Goal: Task Accomplishment & Management: Complete application form

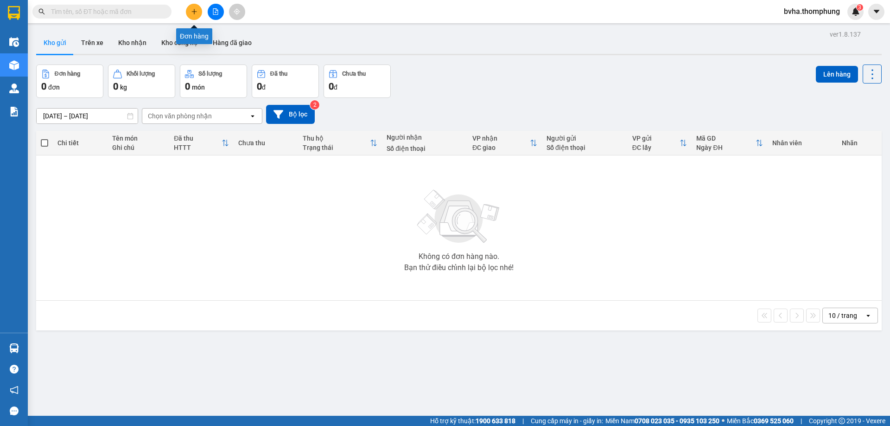
click at [196, 8] on button at bounding box center [194, 12] width 16 height 16
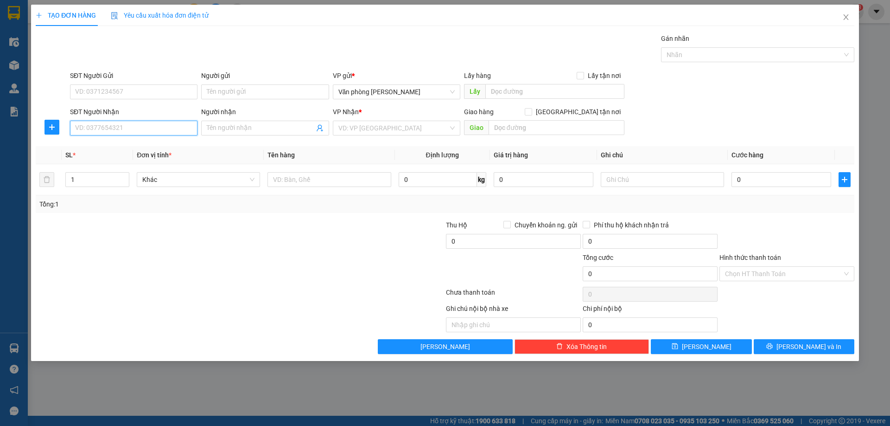
click at [125, 134] on input "SĐT Người Nhận" at bounding box center [134, 128] width 128 height 15
type input "0383672995"
click at [252, 130] on input "Người nhận" at bounding box center [260, 128] width 107 height 10
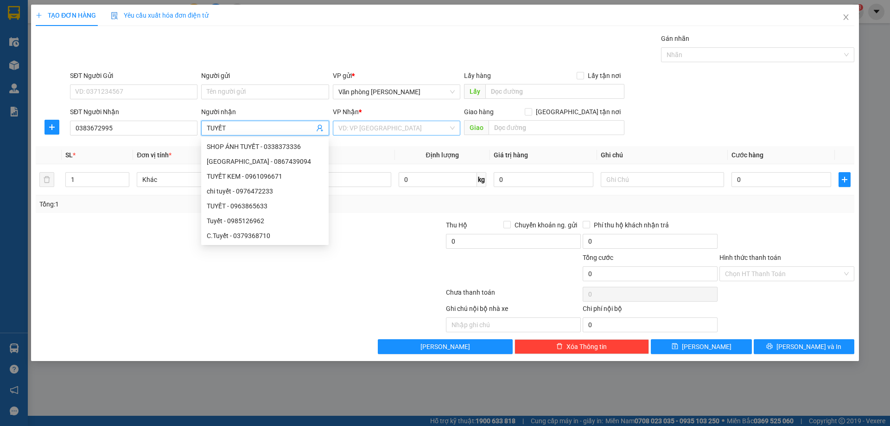
type input "TUYẾT"
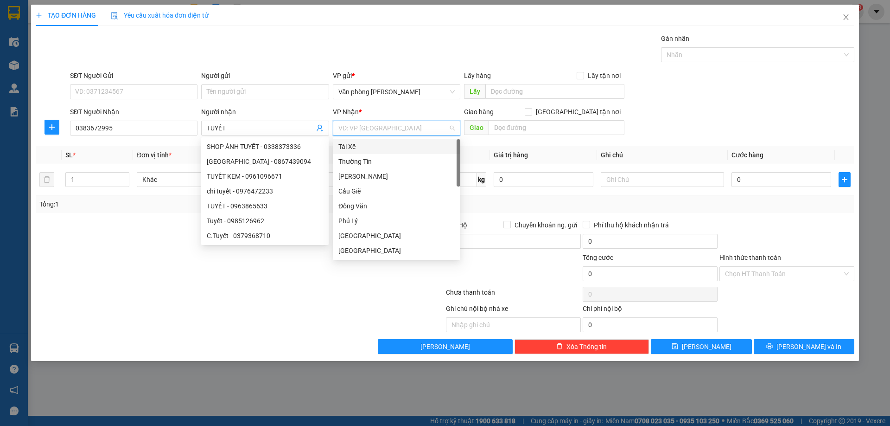
click at [372, 128] on input "search" at bounding box center [393, 128] width 110 height 14
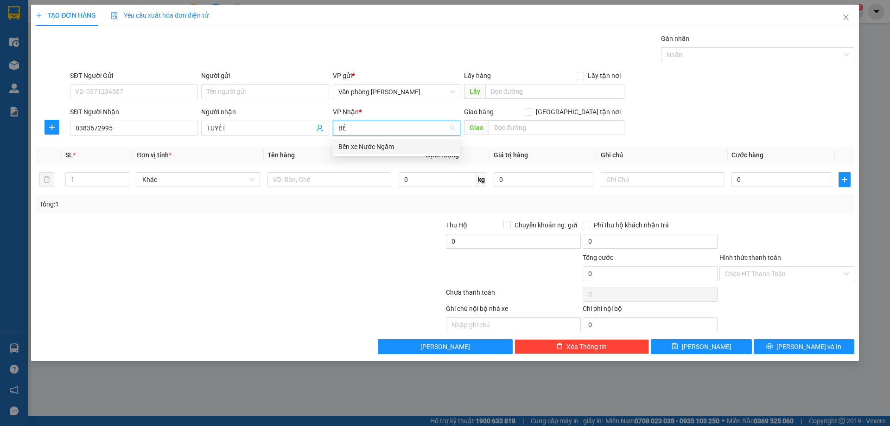
type input "BẾN"
click at [387, 145] on div "Bến xe Nước Ngầm" at bounding box center [396, 146] width 116 height 10
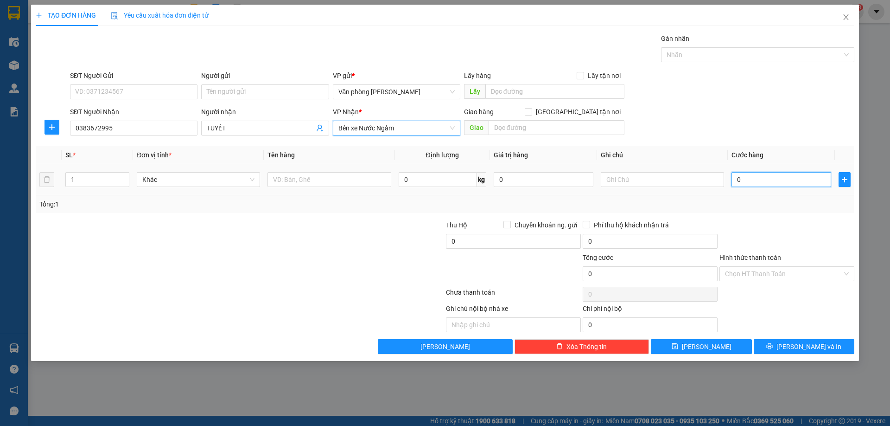
click at [751, 180] on input "0" at bounding box center [782, 179] width 100 height 15
type input "3"
type input "30"
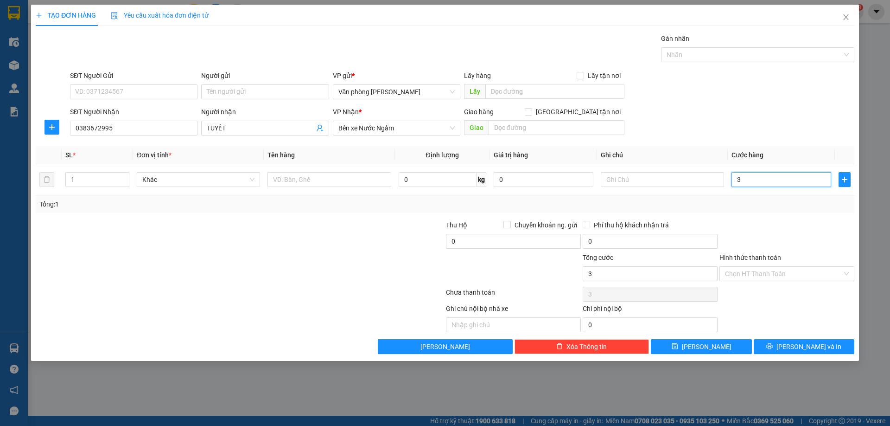
type input "30"
type input "300"
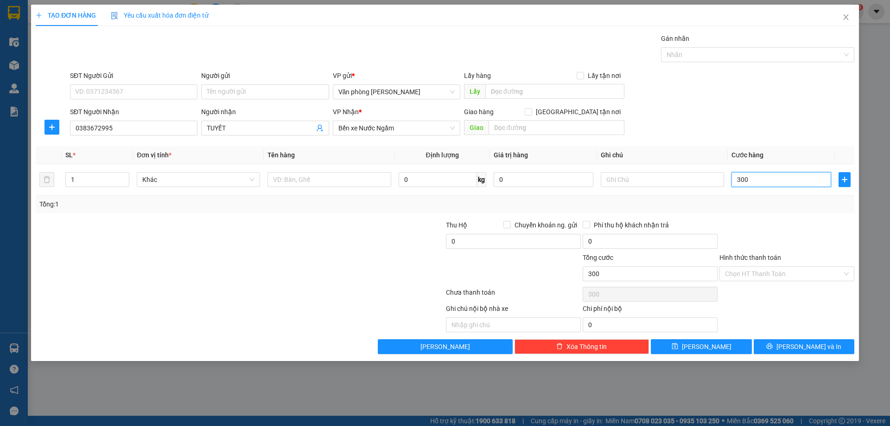
type input "3.000"
type input "30.000"
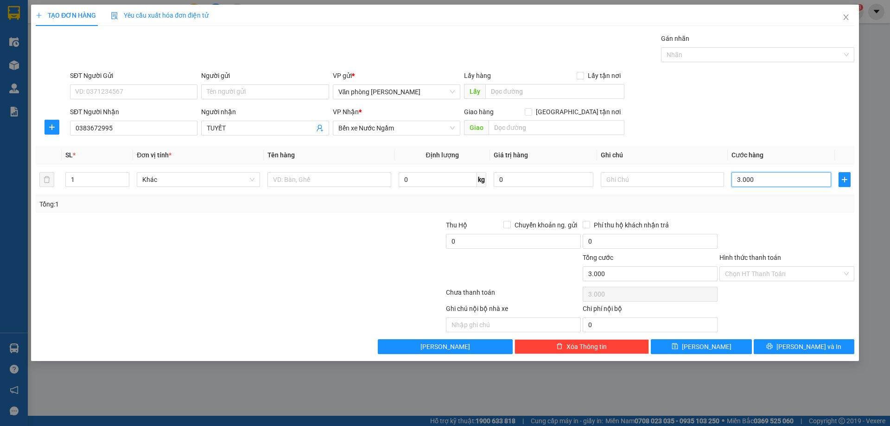
type input "30.000"
click at [707, 345] on span "[PERSON_NAME]" at bounding box center [707, 346] width 50 height 10
type input "0"
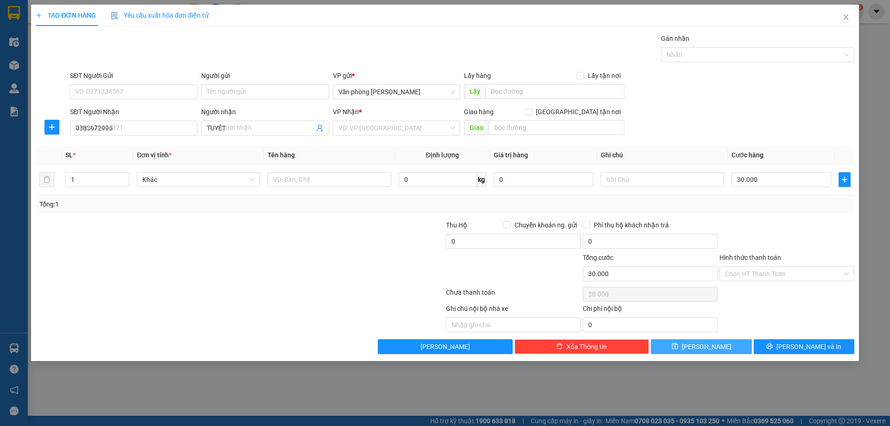
type input "0"
click at [138, 127] on input "SĐT Người Nhận" at bounding box center [134, 128] width 128 height 15
type input "0974727379"
click at [248, 131] on input "Người nhận" at bounding box center [260, 128] width 107 height 10
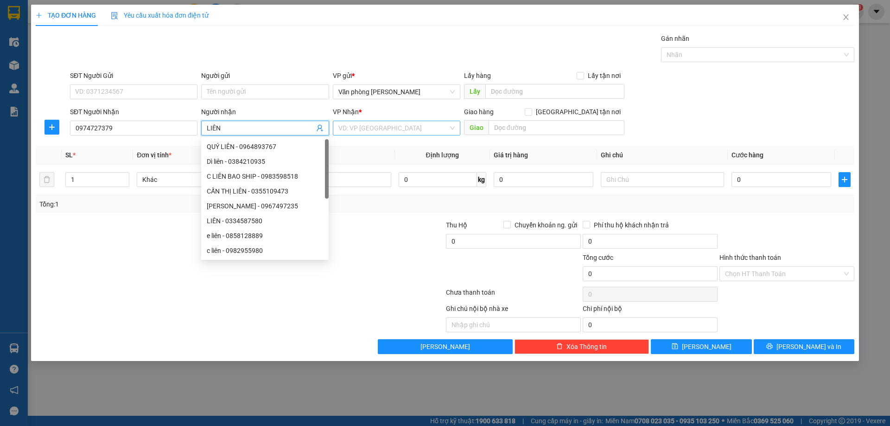
type input "LIÊN"
click at [358, 128] on input "search" at bounding box center [393, 128] width 110 height 14
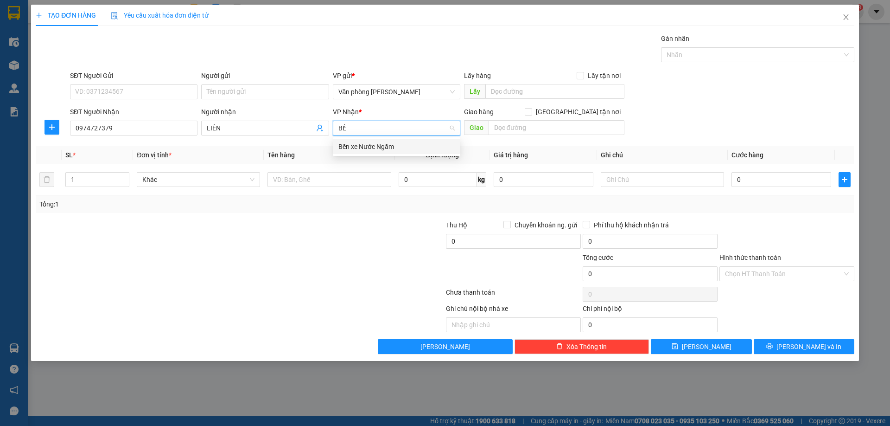
type input "BẾN"
click at [372, 143] on div "Bến xe Nước Ngầm" at bounding box center [396, 146] width 116 height 10
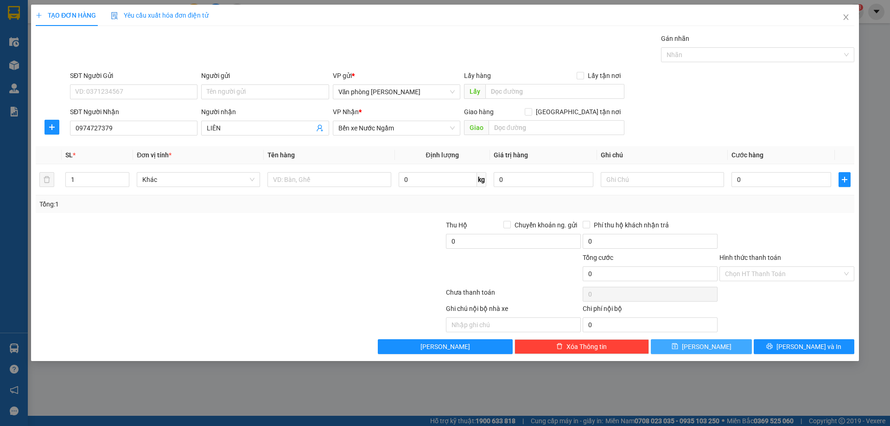
click at [723, 346] on button "[PERSON_NAME]" at bounding box center [701, 346] width 101 height 15
click at [93, 133] on input "SĐT Người Nhận" at bounding box center [134, 128] width 128 height 15
type input "0368516585"
click at [283, 130] on input "Người nhận" at bounding box center [260, 128] width 107 height 10
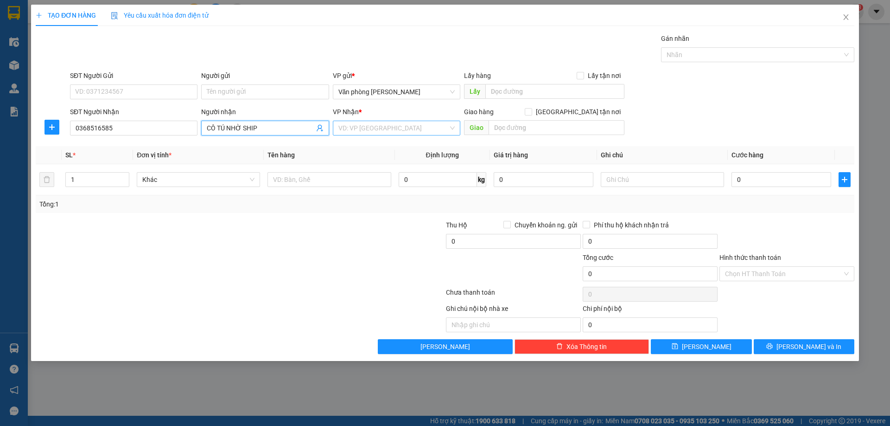
type input "CÔ TÚ NHỜ SHIP"
click at [401, 132] on input "search" at bounding box center [393, 128] width 110 height 14
type input "BẾN"
click at [764, 173] on input "0" at bounding box center [782, 179] width 100 height 15
type input "3"
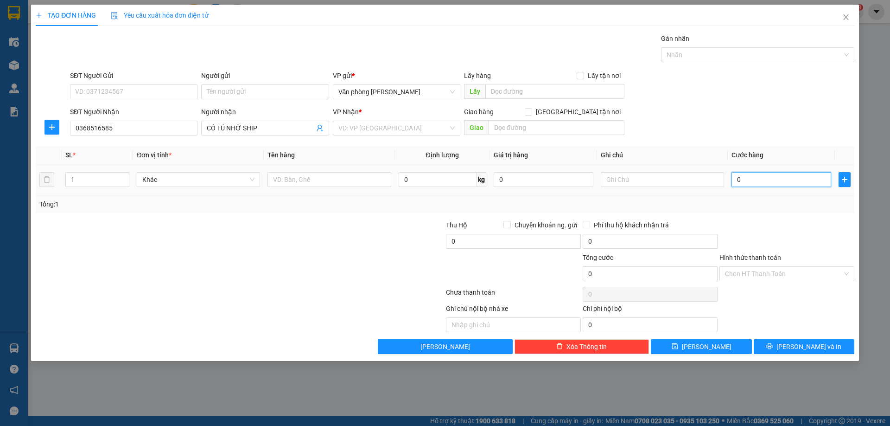
type input "3"
type input "30"
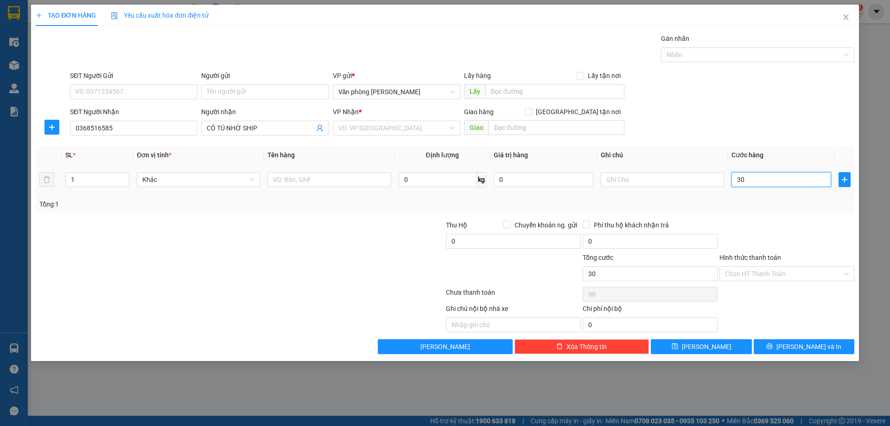
type input "300"
type input "3.000"
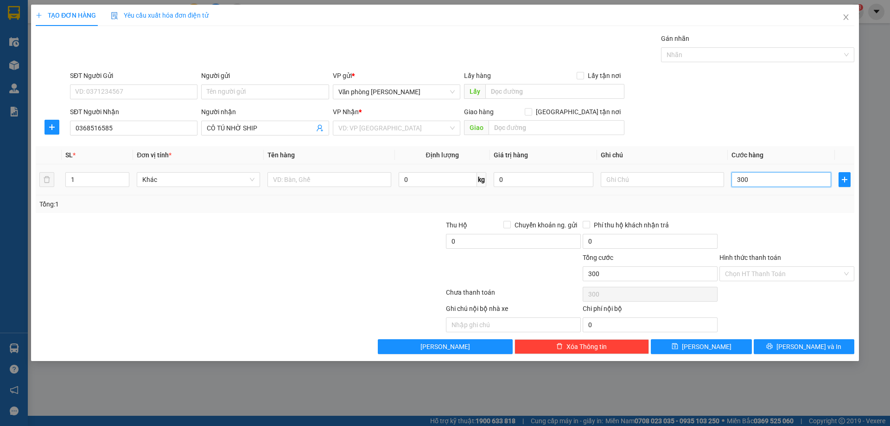
type input "3.000"
type input "30.000"
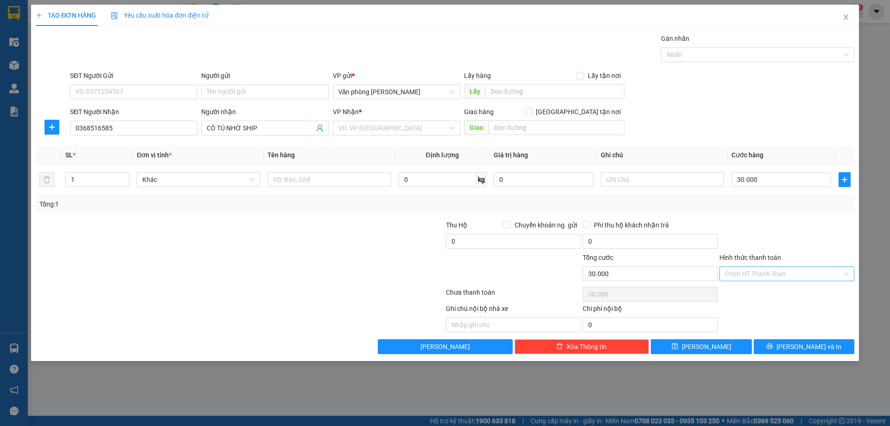
click at [770, 273] on input "Hình thức thanh toán" at bounding box center [783, 274] width 117 height 14
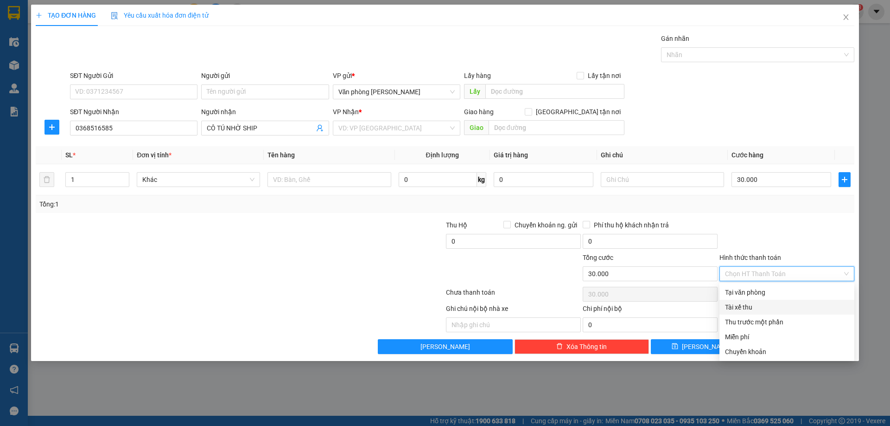
click at [749, 310] on div "Tài xế thu" at bounding box center [787, 307] width 124 height 10
type input "0"
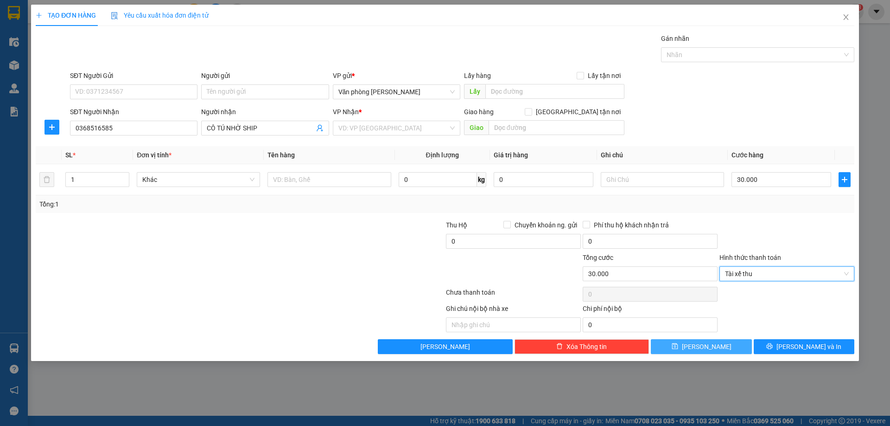
click at [710, 349] on span "[PERSON_NAME]" at bounding box center [707, 346] width 50 height 10
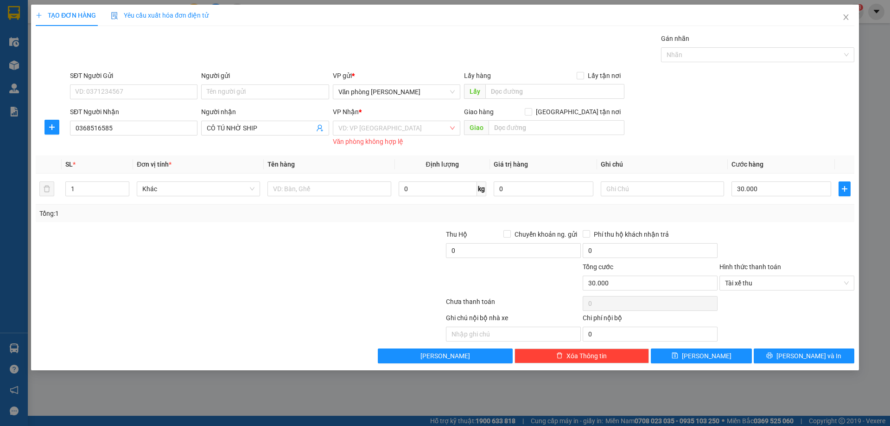
click at [375, 136] on div "VD: VP Sài Gòn Văn phòng không hợp lệ" at bounding box center [397, 133] width 128 height 24
click at [382, 127] on input "search" at bounding box center [393, 128] width 110 height 14
type input "BẾN"
click at [387, 144] on div "Bến xe Nước Ngầm" at bounding box center [396, 146] width 116 height 10
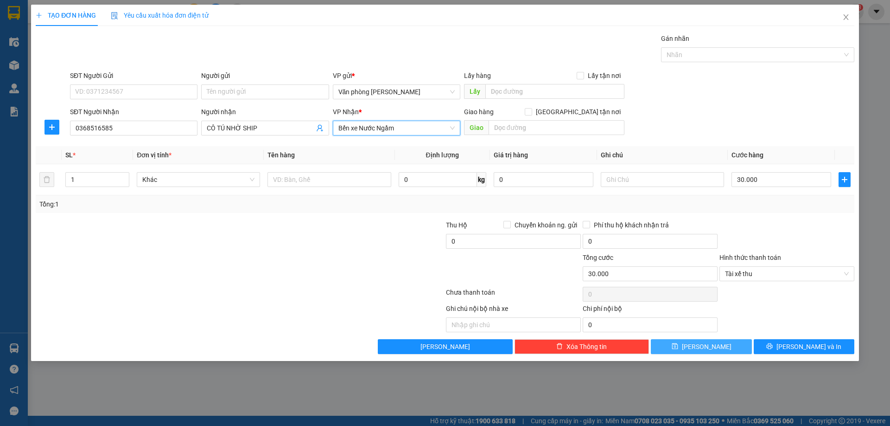
click at [709, 348] on span "[PERSON_NAME]" at bounding box center [707, 346] width 50 height 10
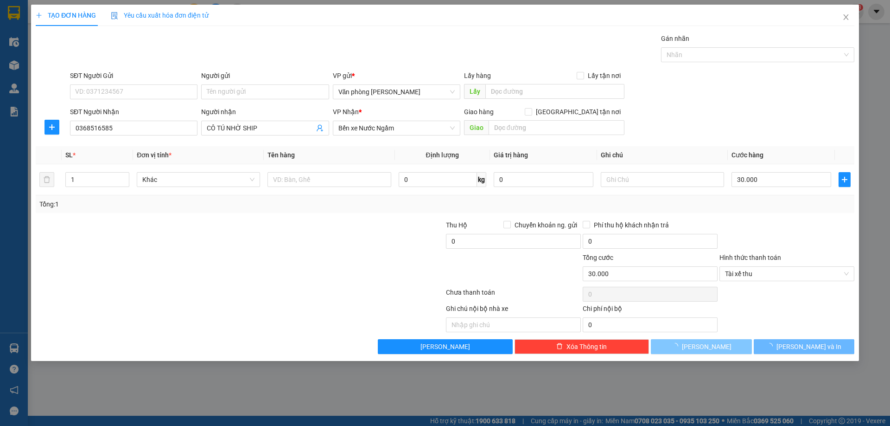
type input "0"
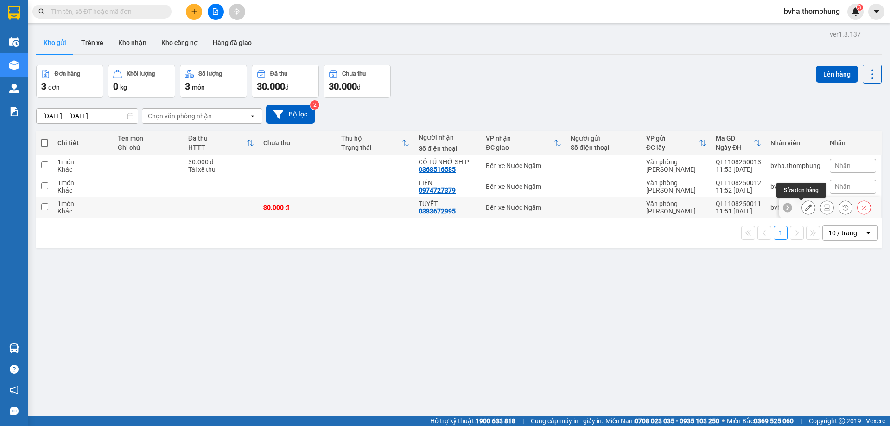
click at [805, 209] on icon at bounding box center [808, 207] width 6 height 6
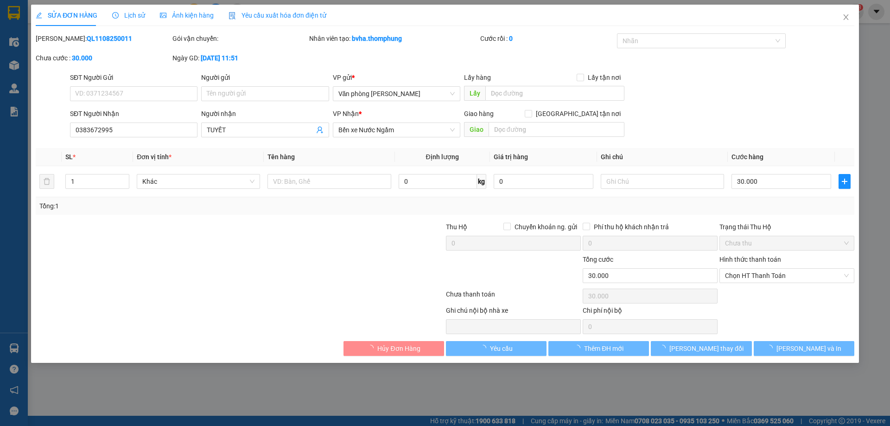
type input "0383672995"
type input "TUYẾT"
type input "30.000"
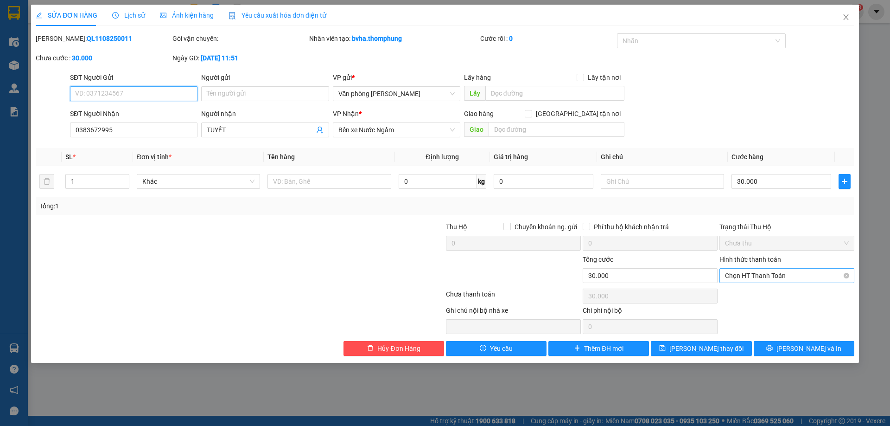
click at [770, 279] on span "Chọn HT Thanh Toán" at bounding box center [787, 275] width 124 height 14
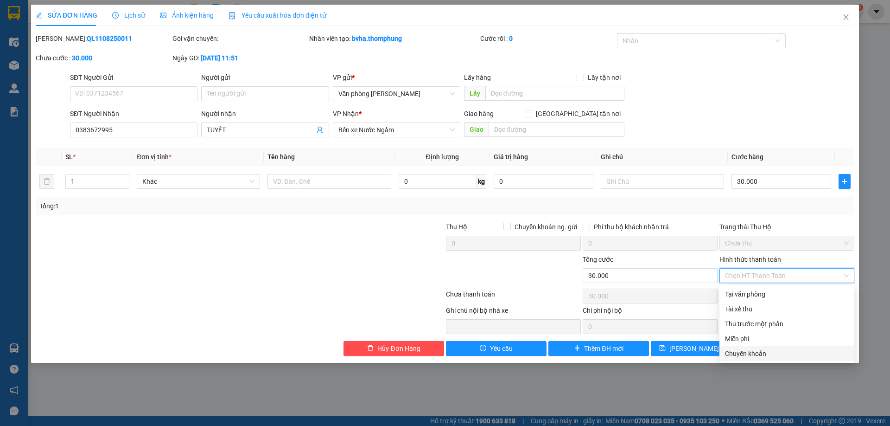
click at [759, 352] on div "Chuyển khoản" at bounding box center [787, 353] width 124 height 10
type input "0"
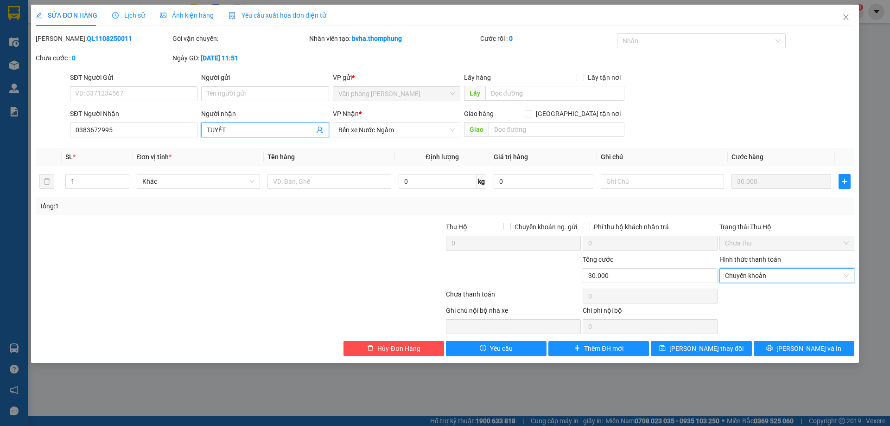
click at [261, 128] on input "TUYẾT" at bounding box center [260, 130] width 107 height 10
type input "TUYẾT CK DI F PHỤNG"
click at [697, 349] on span "Lưu thay đổi" at bounding box center [707, 348] width 74 height 10
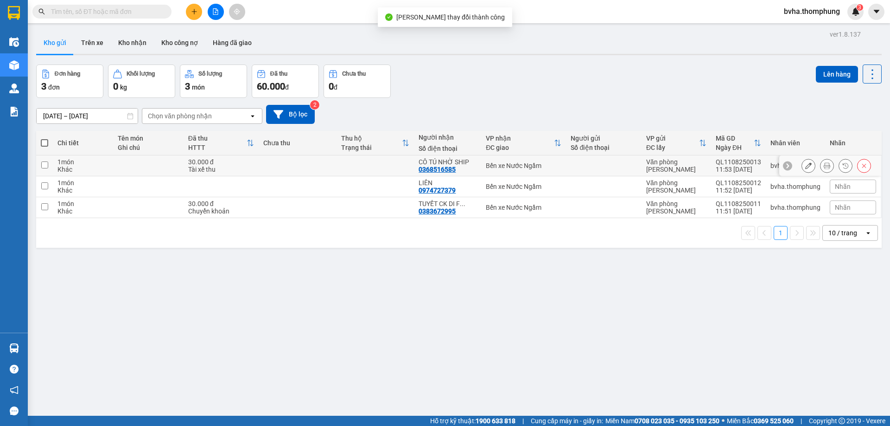
click at [45, 160] on td at bounding box center [44, 165] width 17 height 21
checkbox input "true"
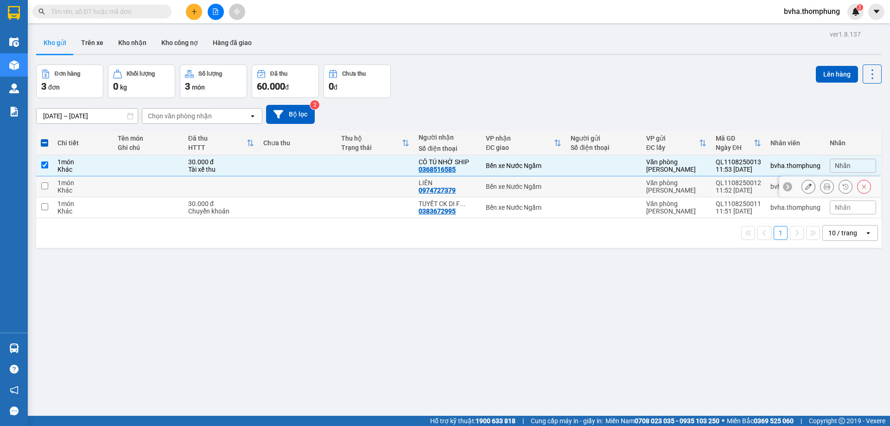
click at [45, 187] on input "checkbox" at bounding box center [44, 185] width 7 height 7
checkbox input "true"
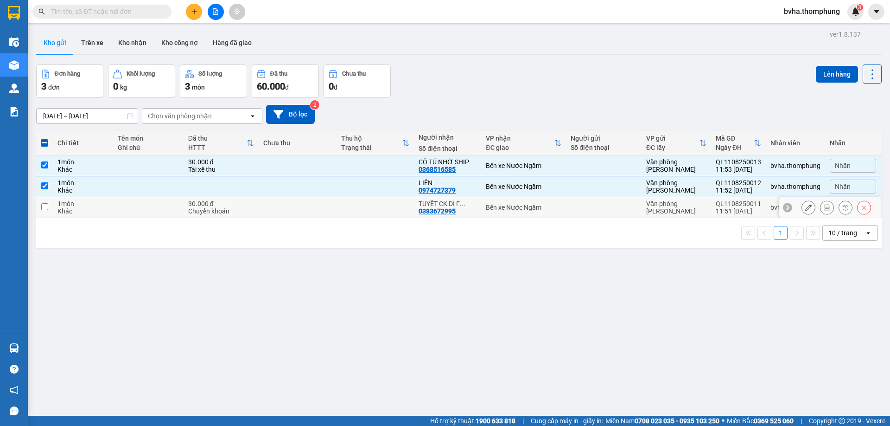
click at [43, 208] on input "checkbox" at bounding box center [44, 206] width 7 height 7
checkbox input "true"
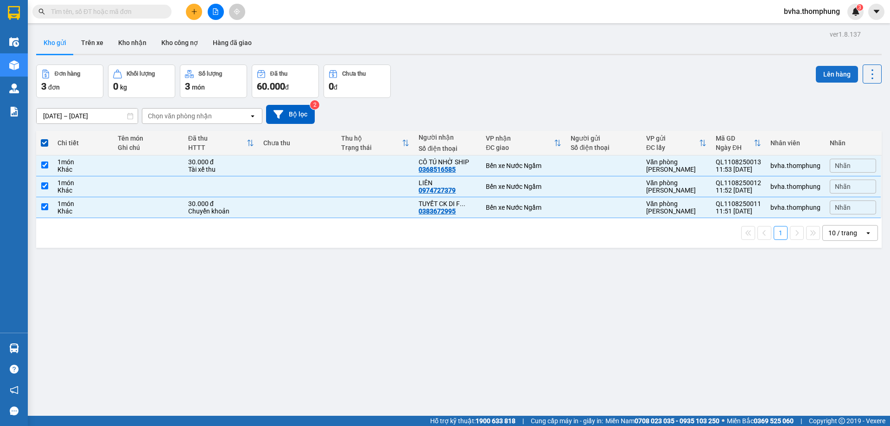
click at [819, 75] on button "Lên hàng" at bounding box center [837, 74] width 42 height 17
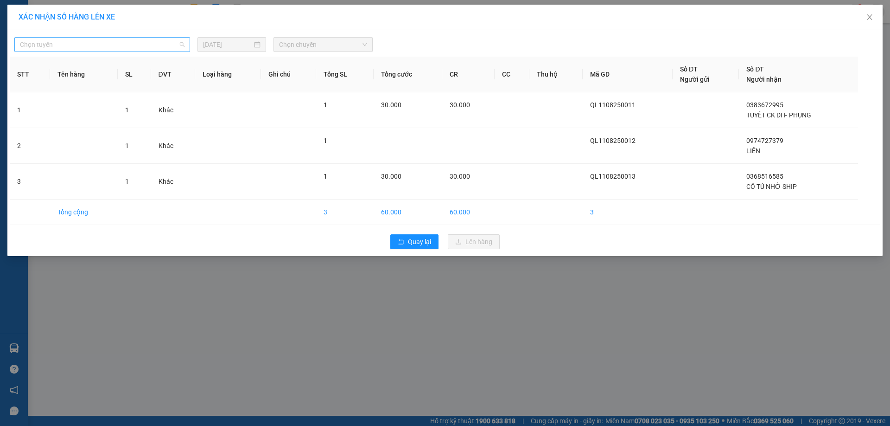
click at [109, 51] on div "Chọn tuyến" at bounding box center [102, 44] width 176 height 15
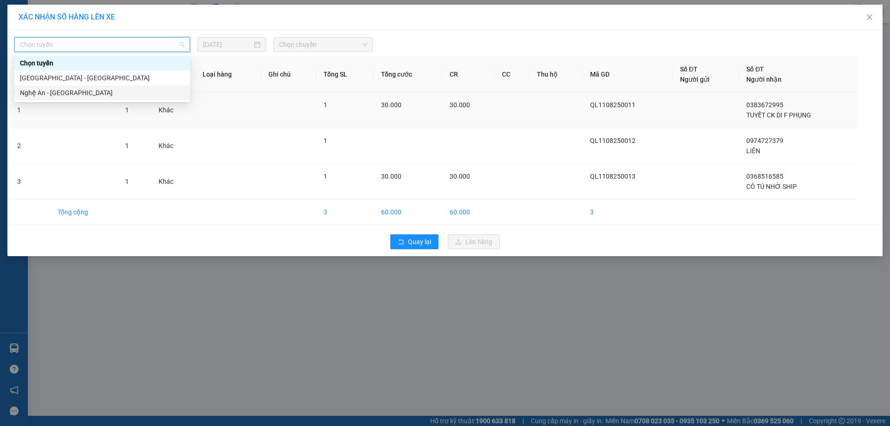
click at [47, 96] on div "Nghệ An - Hà Nội" at bounding box center [102, 93] width 165 height 10
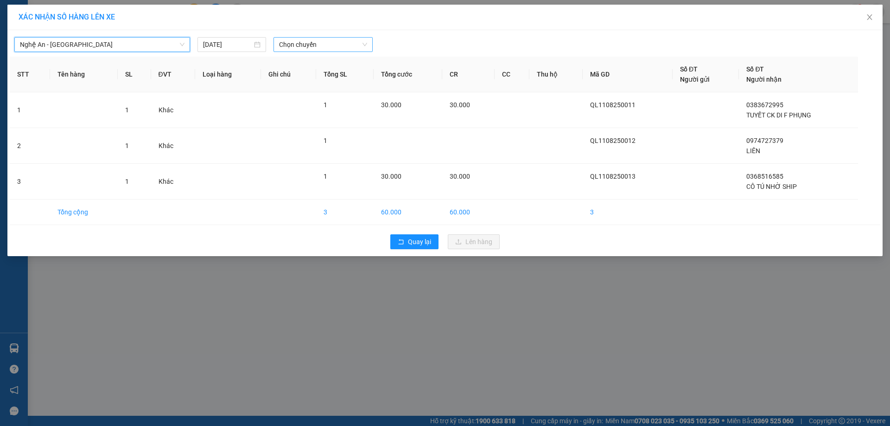
click at [314, 49] on span "Chọn chuyến" at bounding box center [323, 45] width 88 height 14
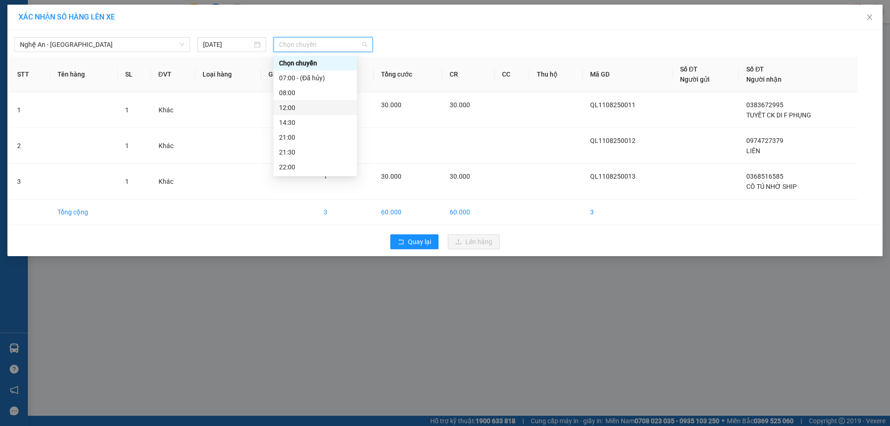
click at [289, 109] on div "12:00" at bounding box center [315, 107] width 72 height 10
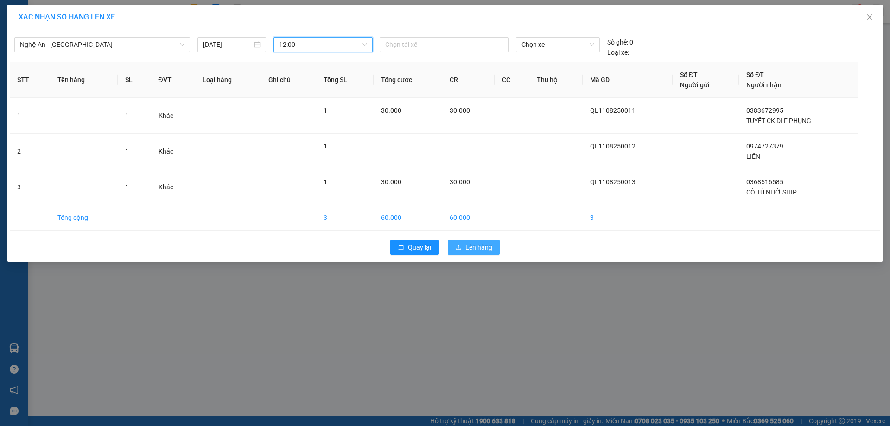
click at [472, 253] on button "Lên hàng" at bounding box center [474, 247] width 52 height 15
